Goal: Transaction & Acquisition: Book appointment/travel/reservation

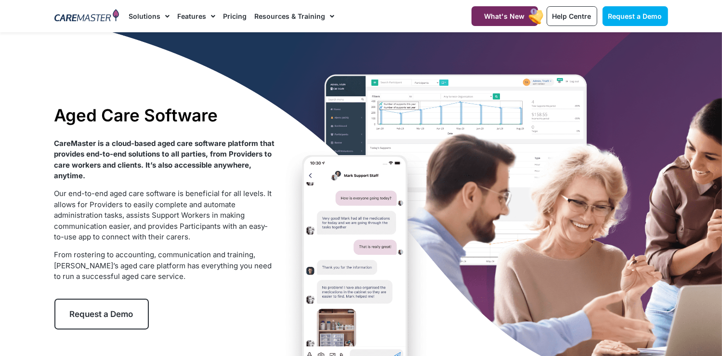
drag, startPoint x: 156, startPoint y: 331, endPoint x: 111, endPoint y: 328, distance: 45.4
click at [111, 328] on link "Request a Demo" at bounding box center [101, 314] width 94 height 31
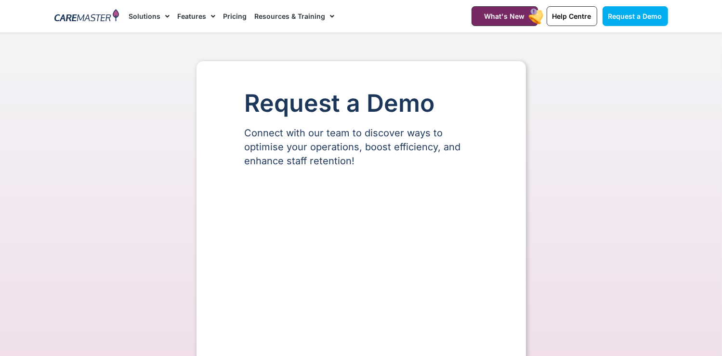
select select "**"
